Goal: Transaction & Acquisition: Purchase product/service

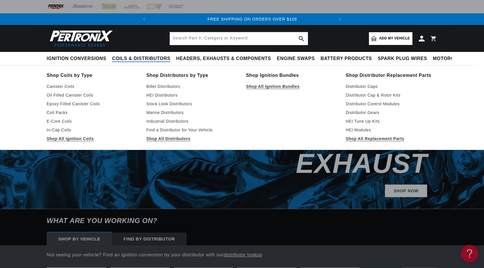
scroll to position [0, 184]
click at [70, 95] on link "Oil Filled Canister Coils" at bounding box center [93, 95] width 92 height 7
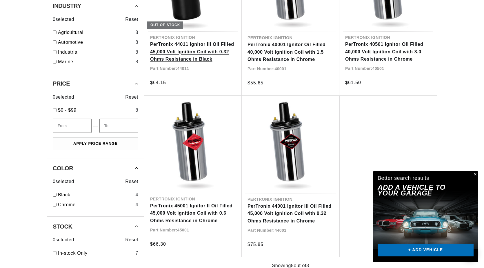
scroll to position [493, 0]
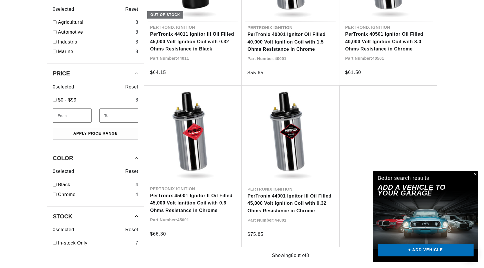
click at [475, 174] on button "Close" at bounding box center [474, 174] width 7 height 7
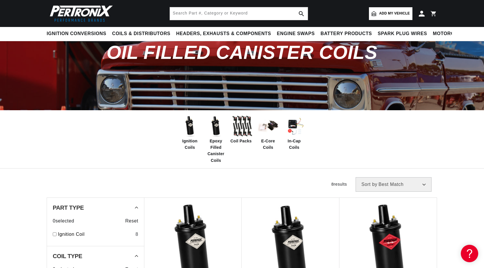
scroll to position [0, 184]
click at [191, 131] on img at bounding box center [189, 126] width 23 height 23
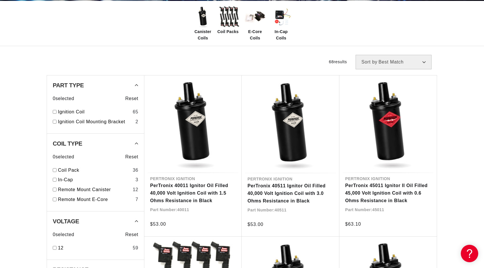
scroll to position [174, 0]
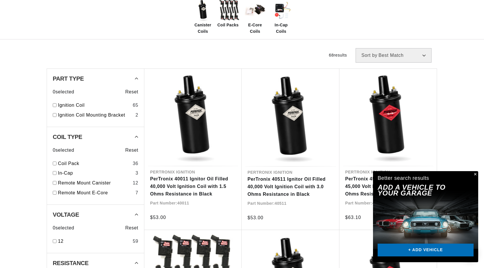
click at [476, 173] on button "Close" at bounding box center [474, 174] width 7 height 7
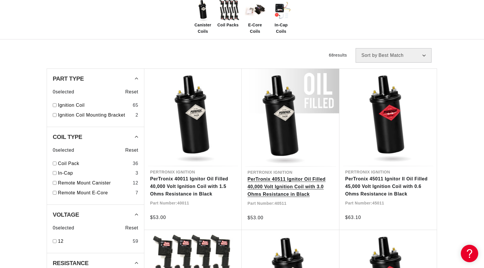
scroll to position [0, 184]
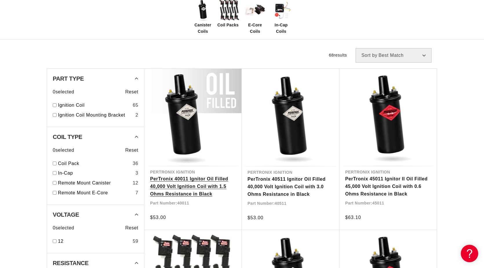
click at [203, 181] on link "PerTronix 40011 Ignitor Oil Filled 40,000 Volt Ignition Coil with 1.5 Ohms Resi…" at bounding box center [193, 186] width 86 height 22
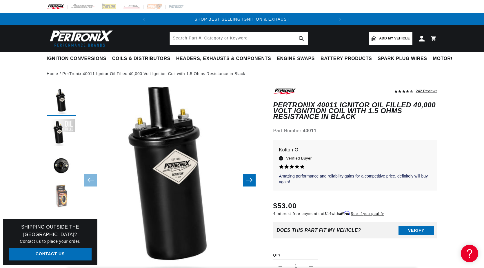
click at [65, 194] on button "Load image 4 in gallery view" at bounding box center [61, 197] width 29 height 29
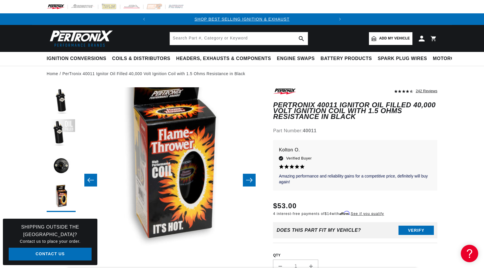
scroll to position [0, 110]
drag, startPoint x: 230, startPoint y: 202, endPoint x: 231, endPoint y: 206, distance: 3.9
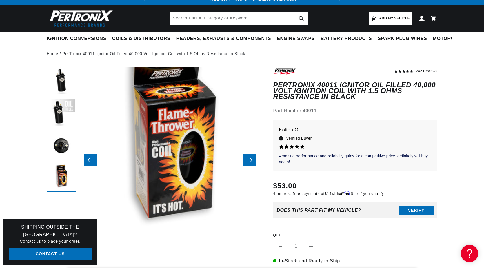
scroll to position [0, 184]
